Goal: Task Accomplishment & Management: Complete application form

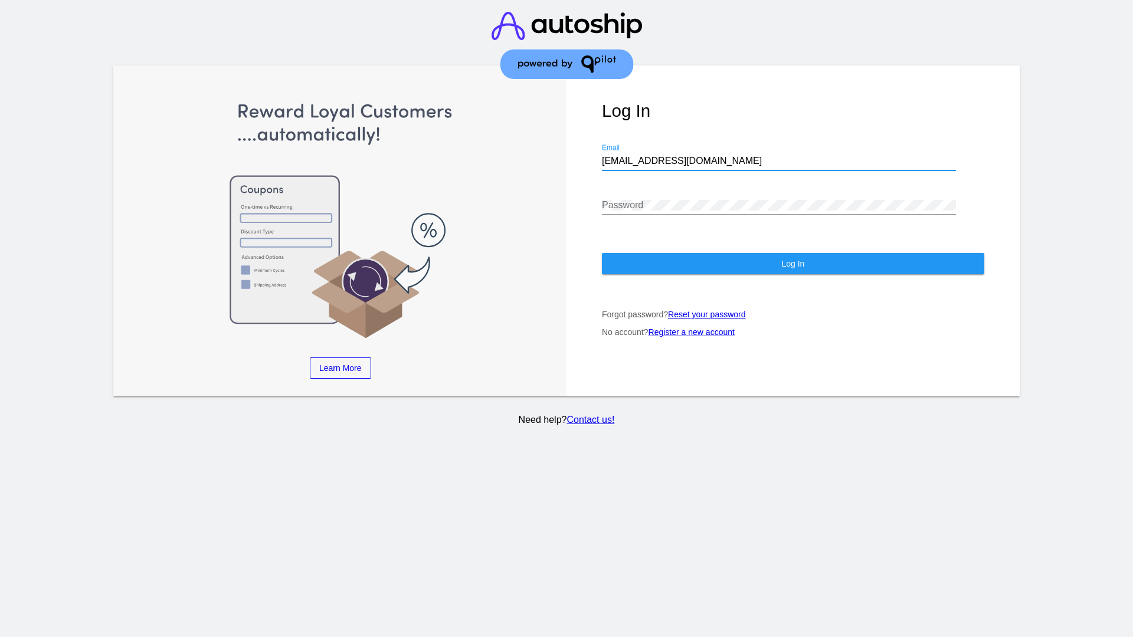
type input "[EMAIL_ADDRESS][DOMAIN_NAME]"
click at [793, 264] on span "Log In" at bounding box center [792, 263] width 23 height 9
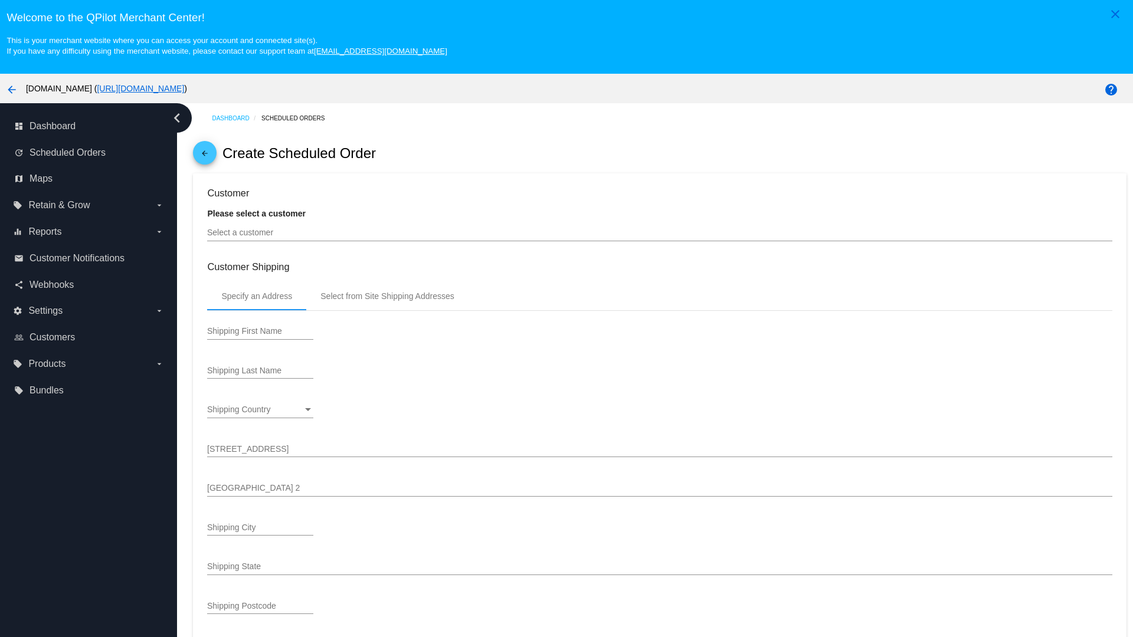
click at [660, 233] on input "Select a customer" at bounding box center [659, 232] width 905 height 9
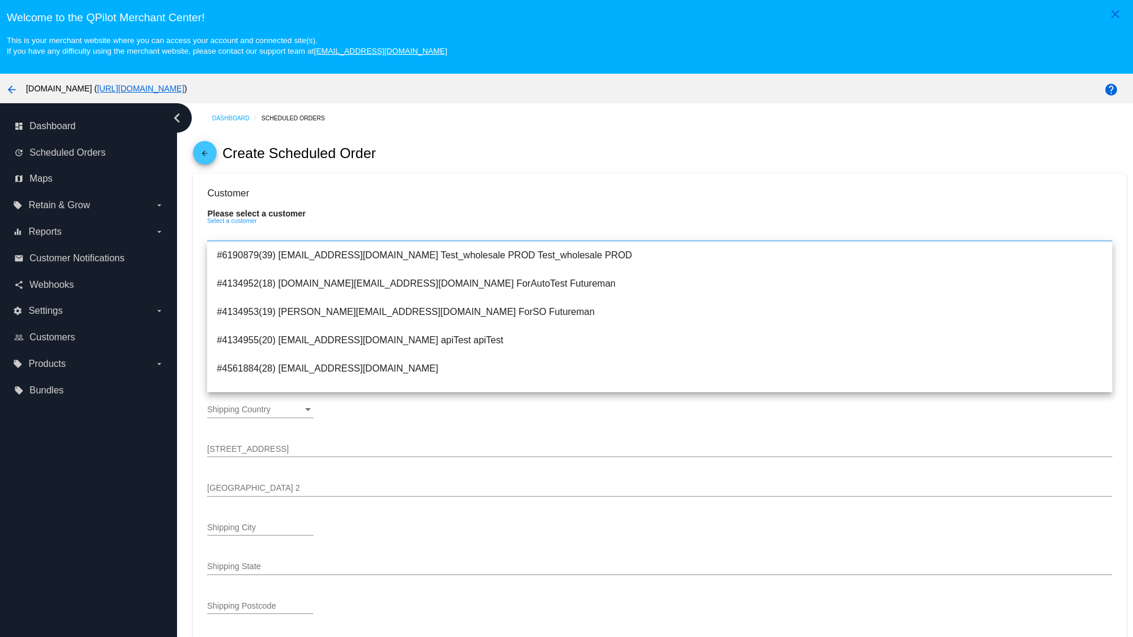
type input "ForSO"
type input "Futureman"
type input "1 Main St 1"
type input "San Jose"
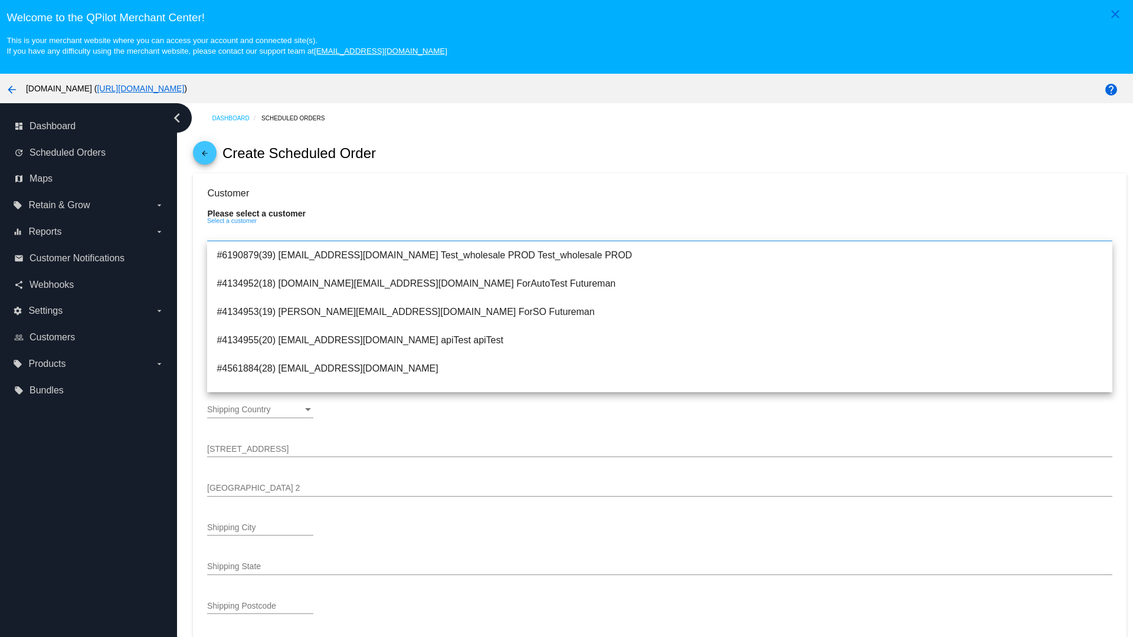
type input "95131"
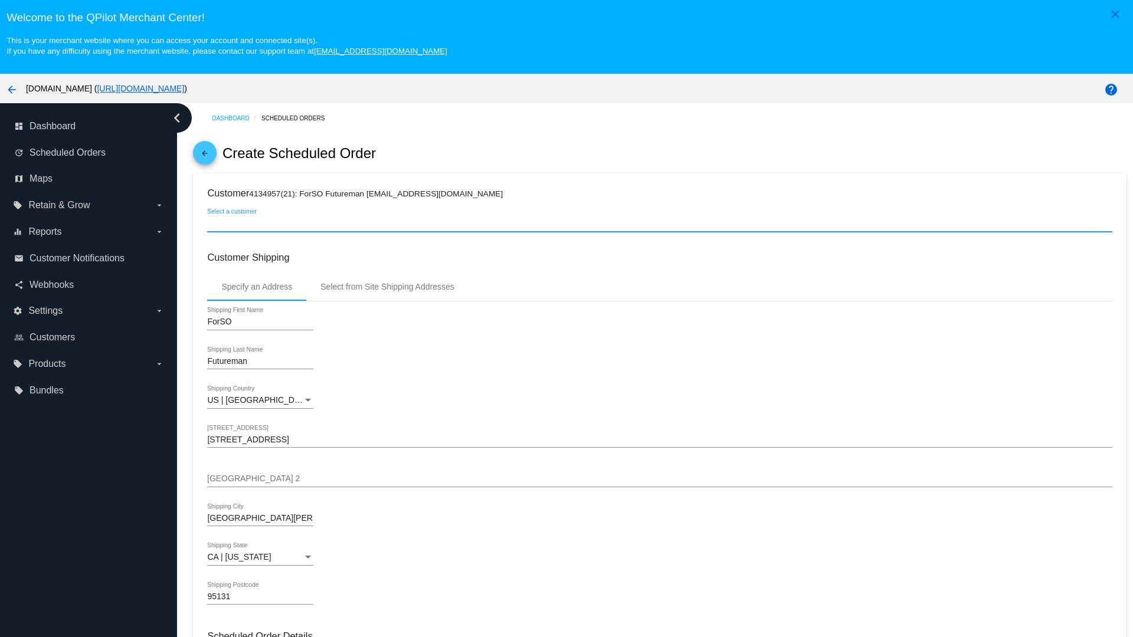
scroll to position [418, 0]
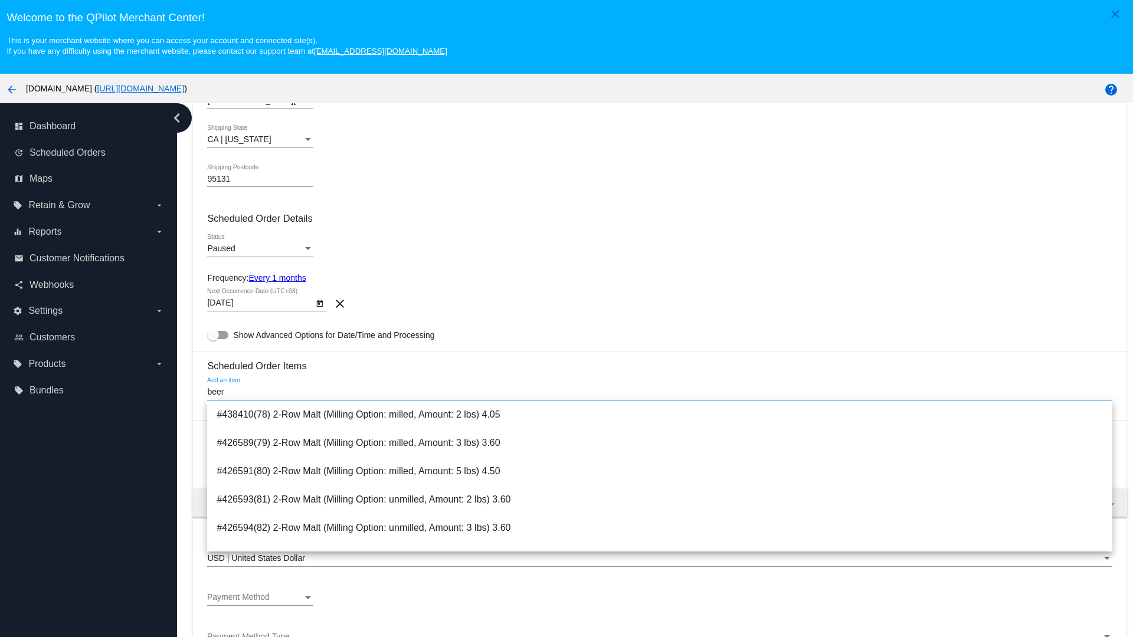
type input "beer"
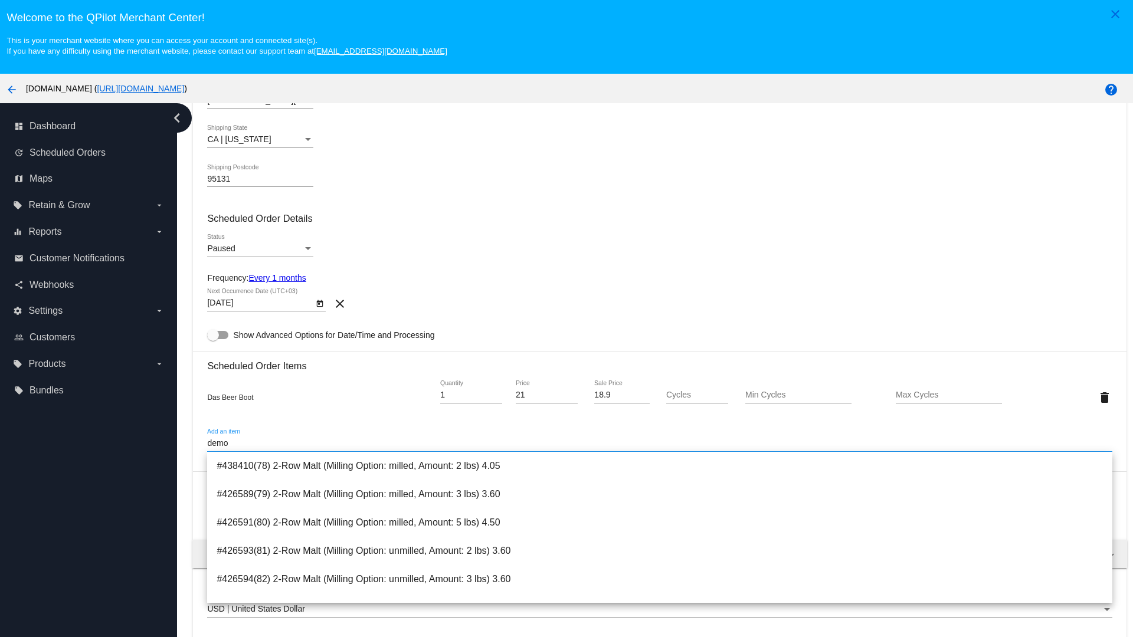
type input "demo"
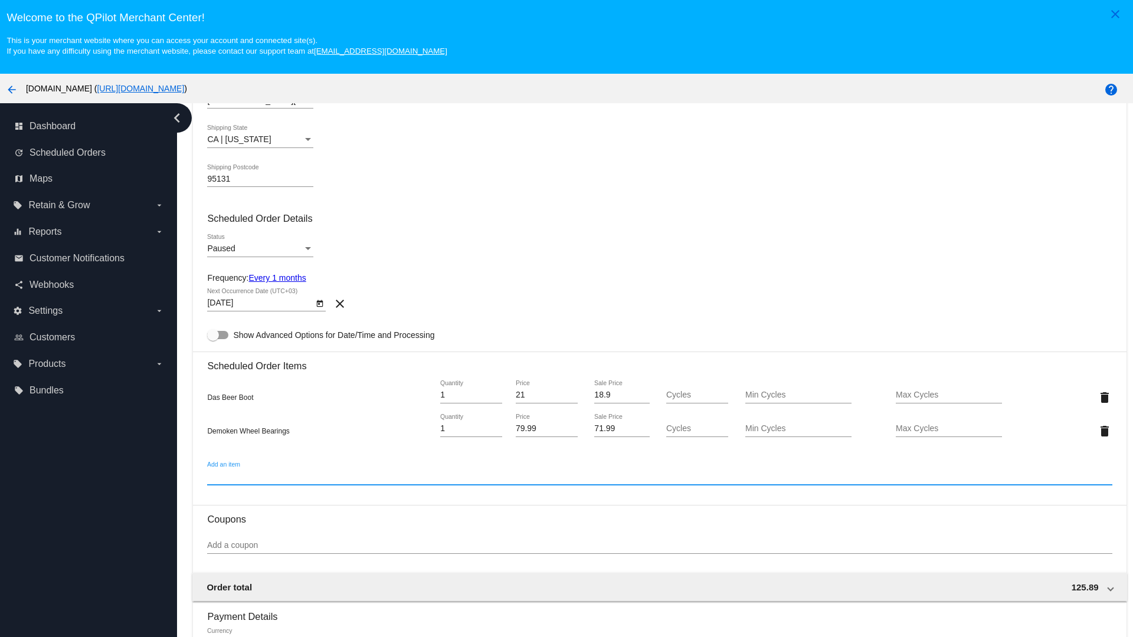
scroll to position [74, 0]
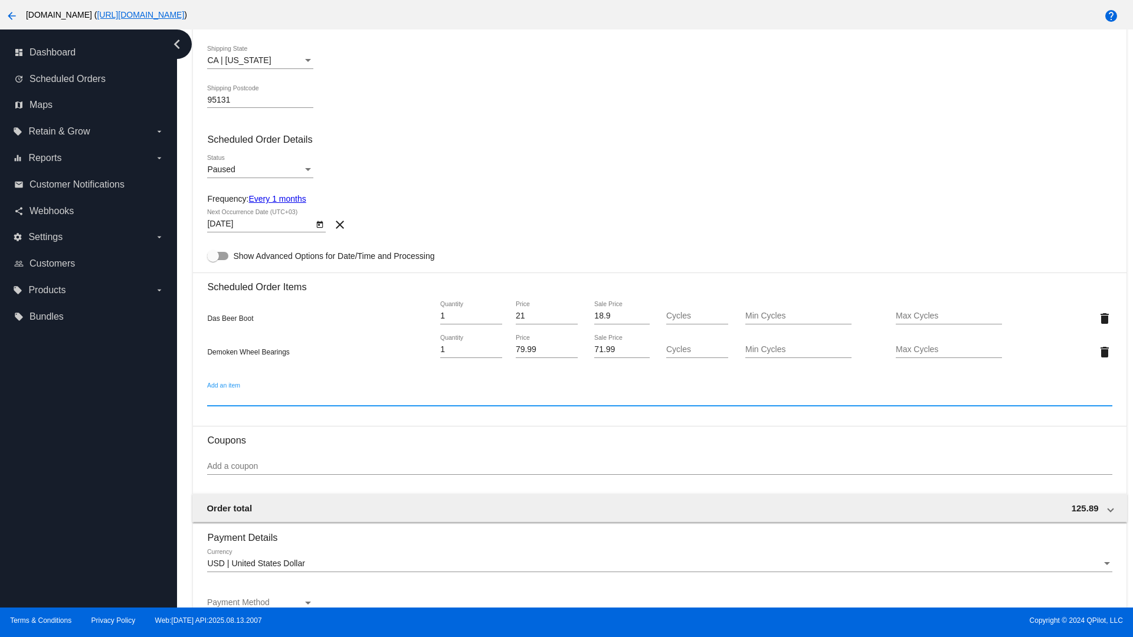
click at [308, 603] on div "Payment Method" at bounding box center [308, 603] width 6 height 3
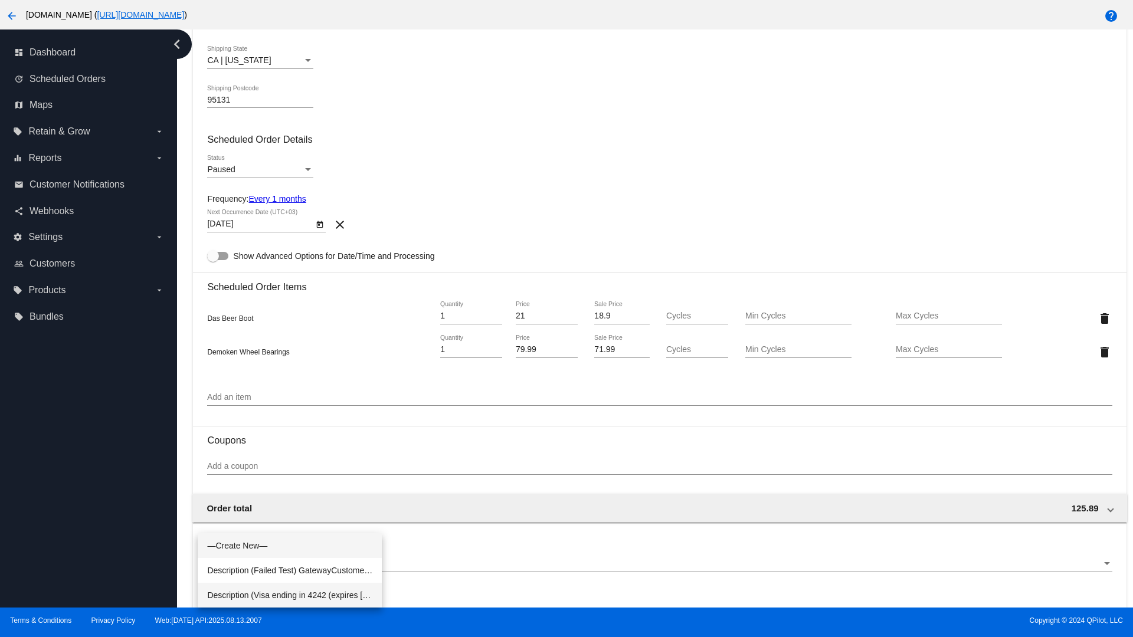
click at [290, 596] on span "Description (Visa ending in 4242 (expires 04/31)) GatewayCustomerId (cus_PIqMMe…" at bounding box center [289, 595] width 165 height 25
